Goal: Task Accomplishment & Management: Manage account settings

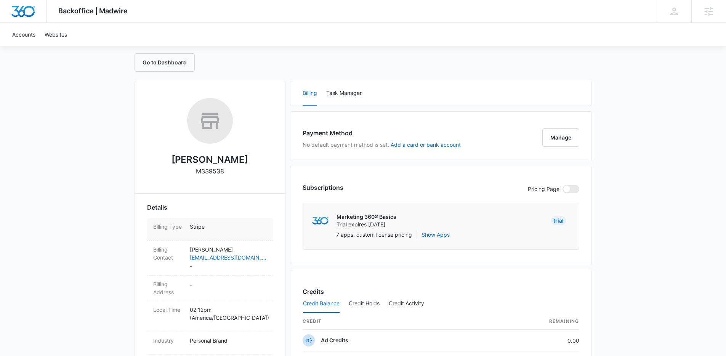
scroll to position [107, 0]
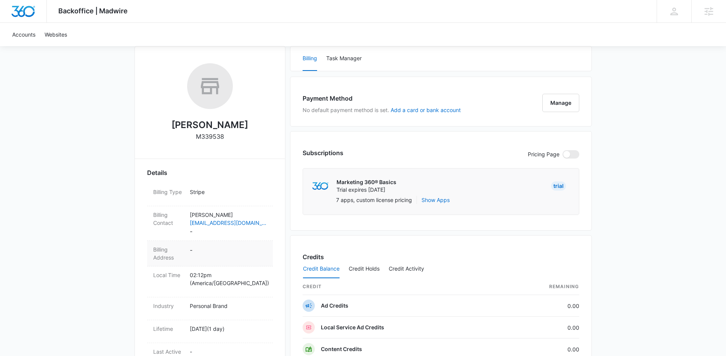
click at [207, 251] on dd "-" at bounding box center [228, 253] width 77 height 16
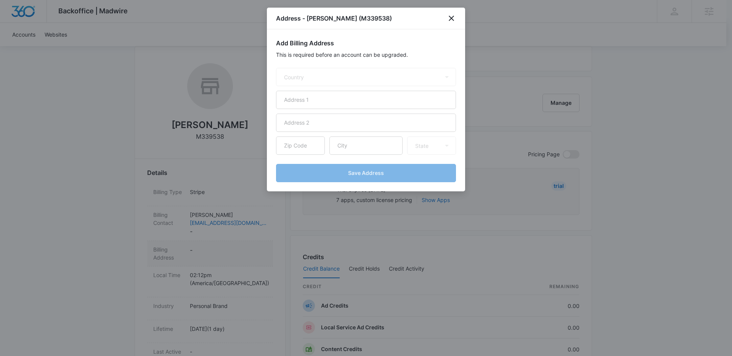
select select "US"
click at [331, 104] on input "text" at bounding box center [366, 100] width 180 height 18
paste input "[STREET_ADDRESS][PERSON_NAME]"
type input "[STREET_ADDRESS][PERSON_NAME]"
click at [355, 146] on input "text" at bounding box center [365, 145] width 73 height 18
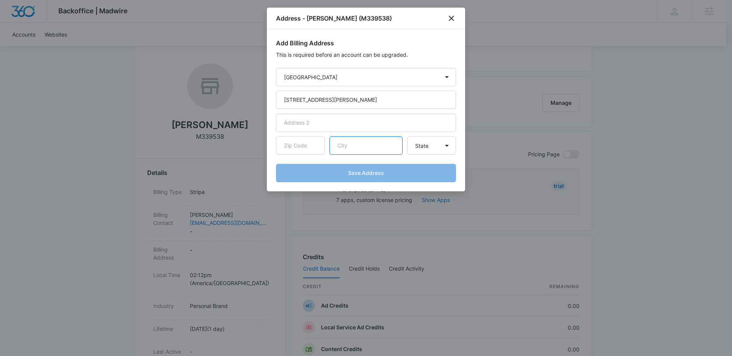
paste input "Live oak"
type input "Live oak"
click at [427, 149] on select "State [US_STATE] [US_STATE] [US_STATE] [US_STATE] [US_STATE] [US_STATE] [US_STA…" at bounding box center [431, 145] width 49 height 18
select select "CA"
click at [407, 136] on select "State [US_STATE] [US_STATE] [US_STATE] [US_STATE] [US_STATE] [US_STATE] [US_STA…" at bounding box center [431, 145] width 49 height 18
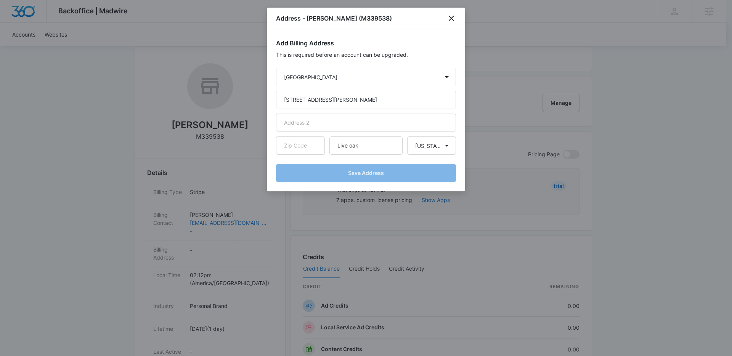
click at [361, 112] on form "Country [GEOGRAPHIC_DATA] [GEOGRAPHIC_DATA] [GEOGRAPHIC_DATA] [GEOGRAPHIC_DATA]…" at bounding box center [366, 125] width 180 height 114
click at [292, 146] on input "text" at bounding box center [300, 145] width 49 height 18
paste input "95953"
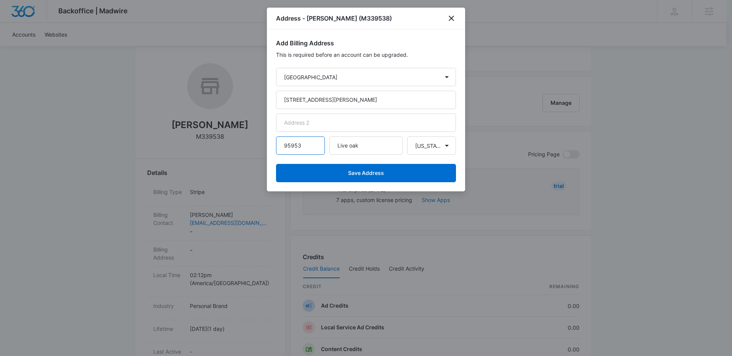
type input "95953"
click at [353, 46] on h2 "Add Billing Address" at bounding box center [366, 43] width 180 height 9
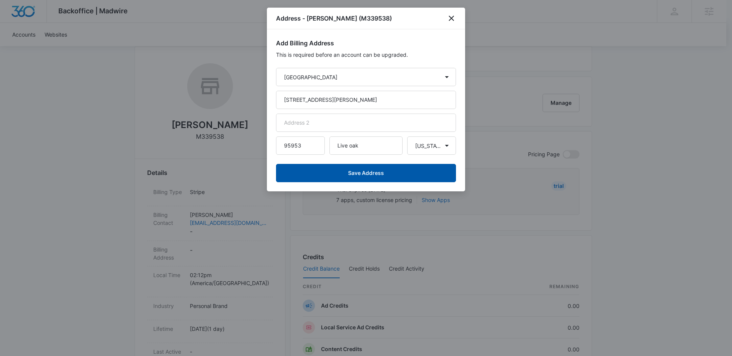
click at [363, 170] on button "Save Address" at bounding box center [366, 173] width 180 height 18
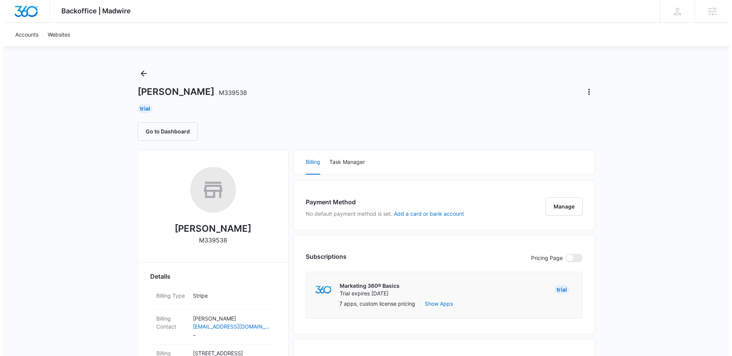
scroll to position [0, 0]
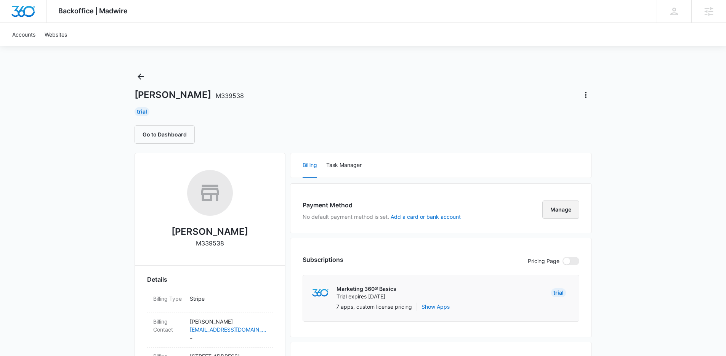
click at [560, 218] on button "Manage" at bounding box center [560, 210] width 37 height 18
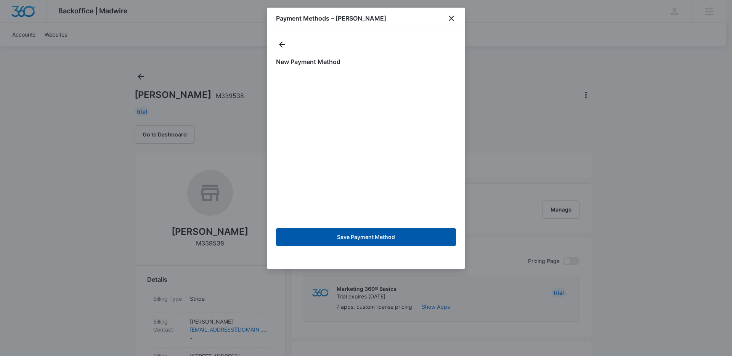
click at [363, 239] on button "Save Payment Method" at bounding box center [366, 237] width 180 height 18
